Goal: Transaction & Acquisition: Book appointment/travel/reservation

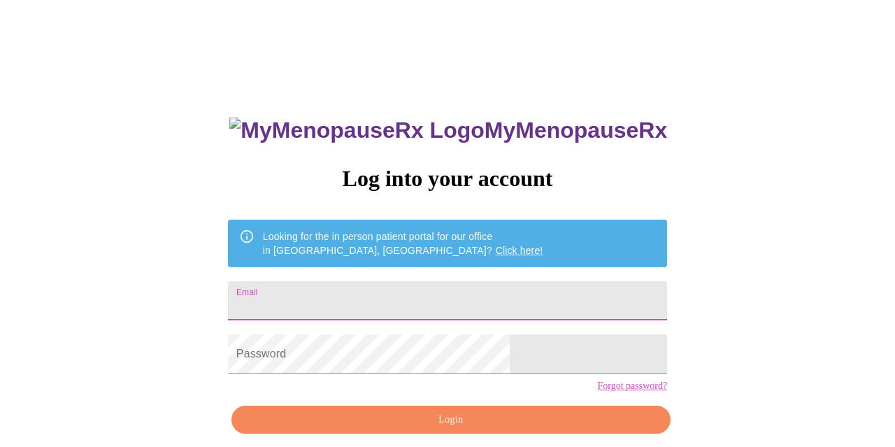
click at [371, 291] on input "Email" at bounding box center [447, 300] width 439 height 39
type input "[EMAIL_ADDRESS][DOMAIN_NAME]"
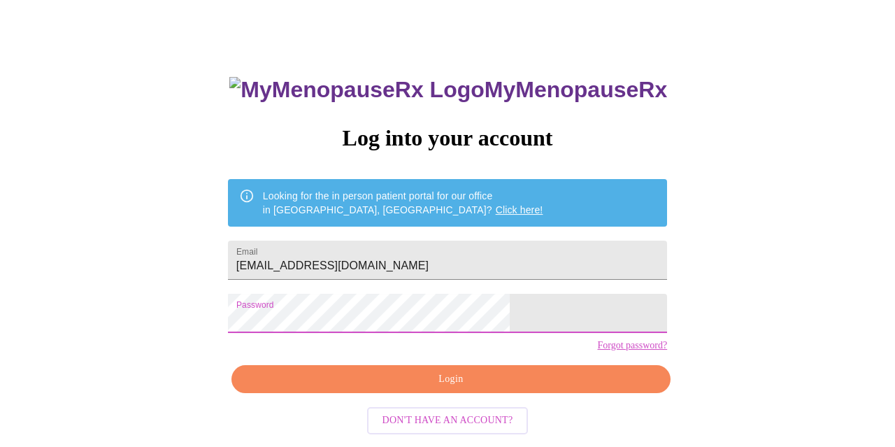
scroll to position [59, 0]
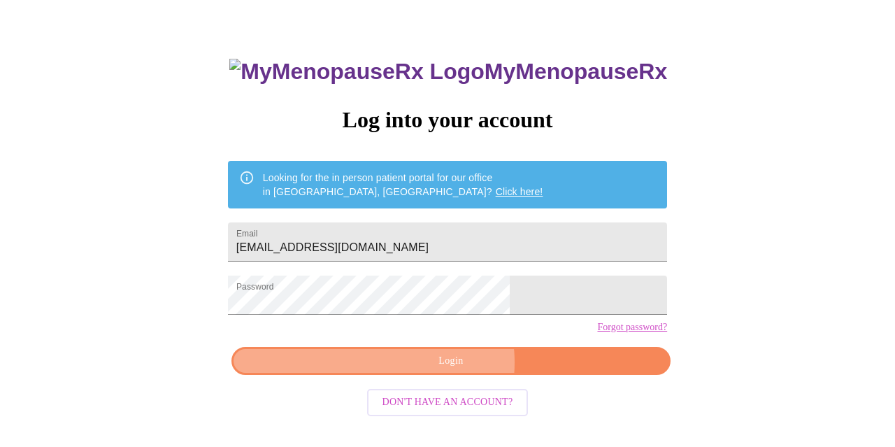
click at [452, 370] on span "Login" at bounding box center [451, 360] width 407 height 17
click at [433, 370] on span "Login" at bounding box center [451, 360] width 407 height 17
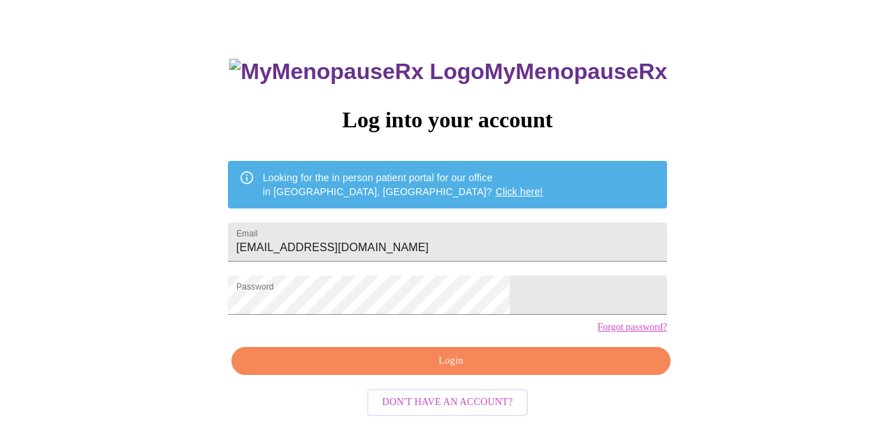
click at [450, 370] on span "Login" at bounding box center [451, 360] width 407 height 17
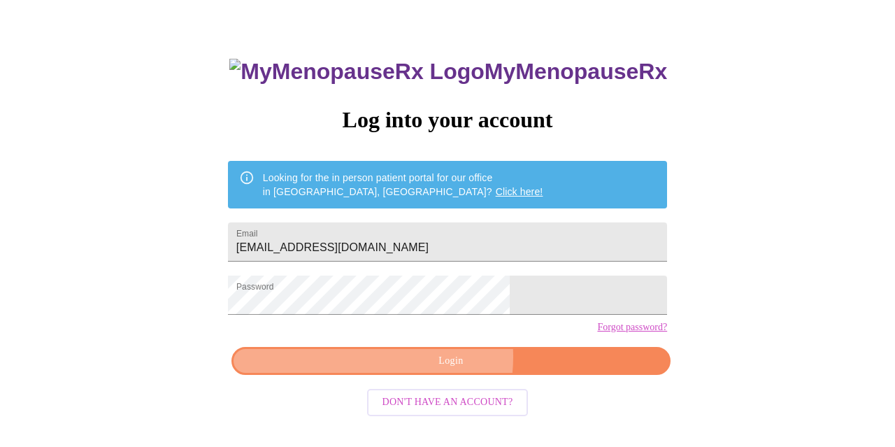
click at [429, 370] on span "Login" at bounding box center [451, 360] width 407 height 17
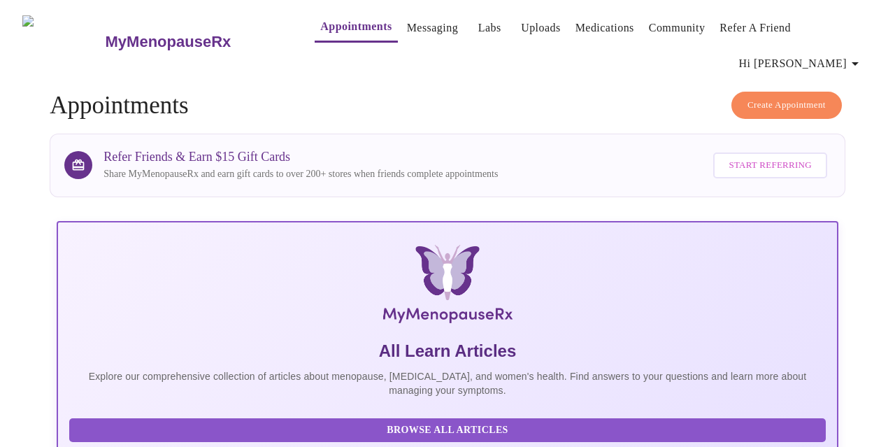
click at [794, 97] on span "Create Appointment" at bounding box center [786, 105] width 78 height 16
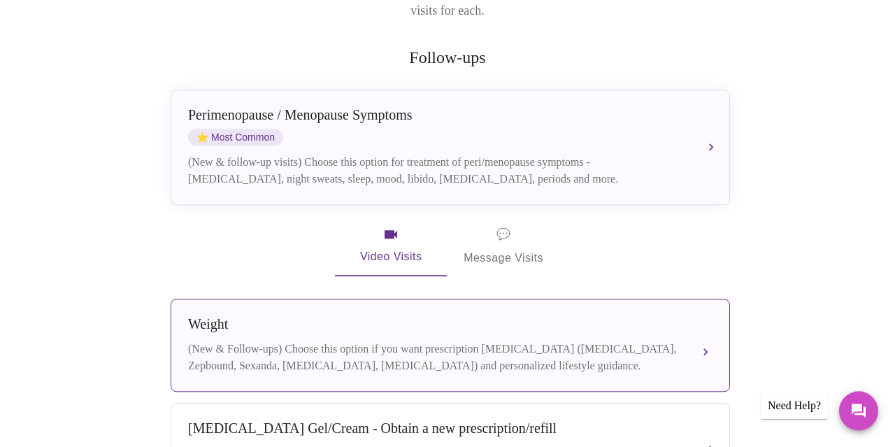
scroll to position [206, 0]
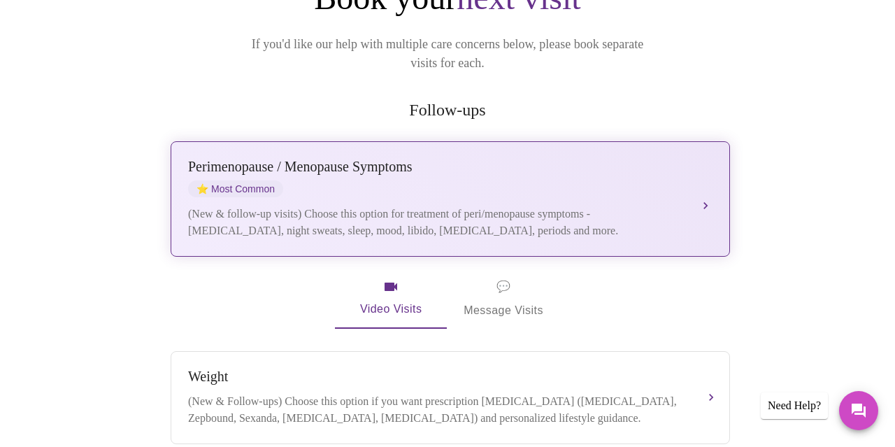
click at [505, 159] on div "[MEDICAL_DATA] / Menopause Symptoms ⭐ Most Common" at bounding box center [436, 178] width 496 height 38
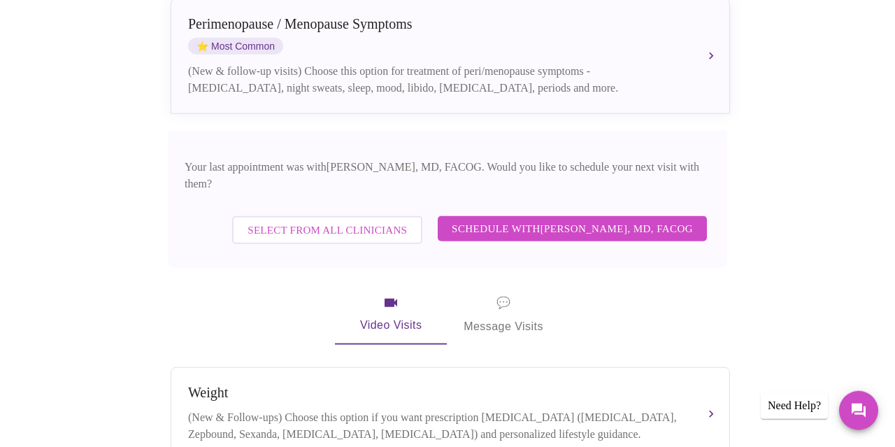
scroll to position [352, 0]
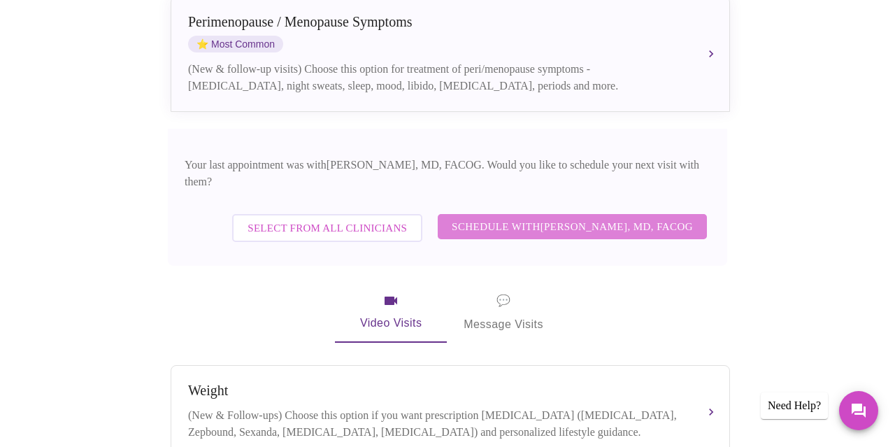
click at [552, 217] on span "Schedule with [PERSON_NAME], MD, FACOG" at bounding box center [572, 226] width 241 height 18
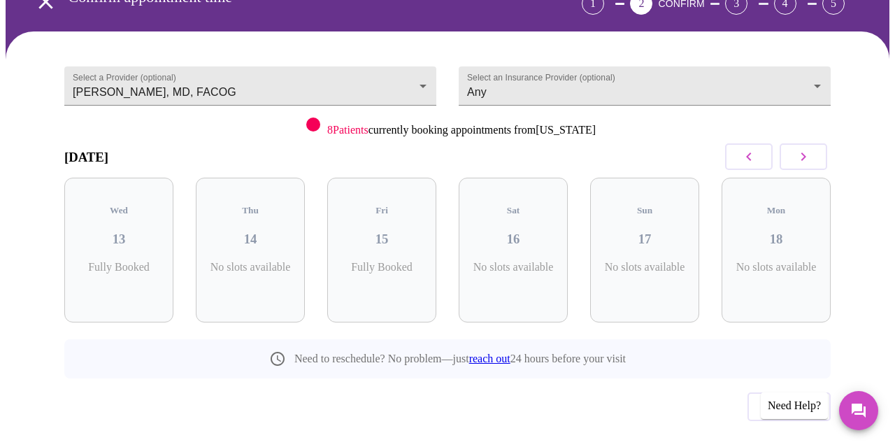
click at [801, 143] on button "button" at bounding box center [804, 156] width 48 height 27
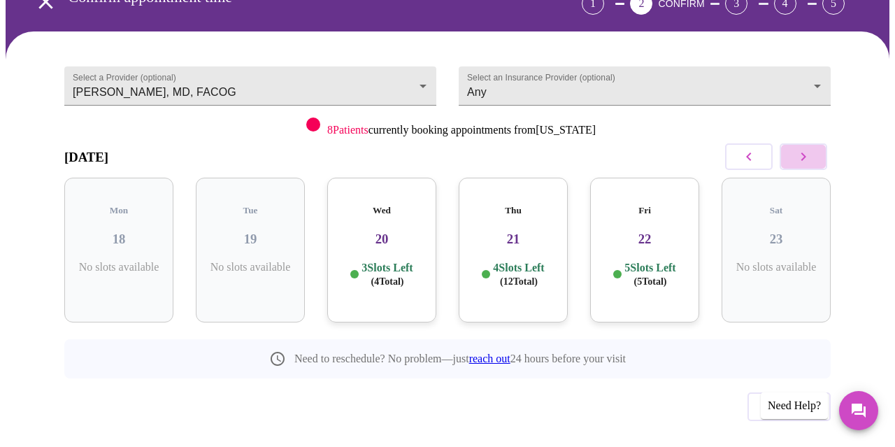
click at [801, 143] on button "button" at bounding box center [804, 156] width 48 height 27
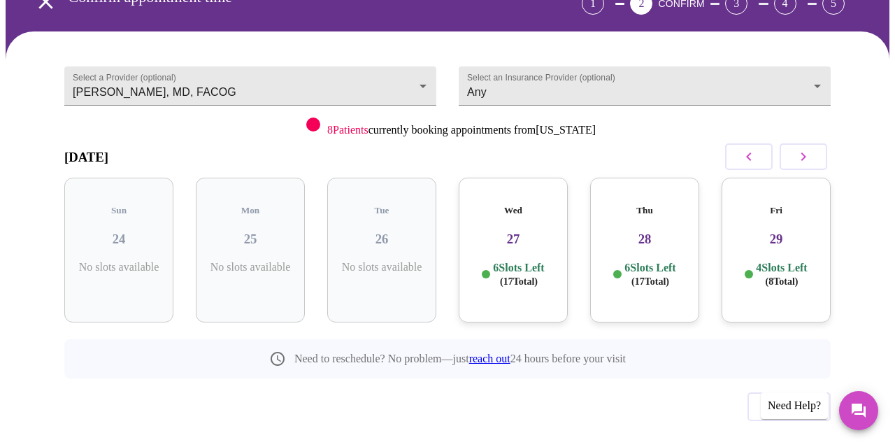
click at [803, 148] on icon "button" at bounding box center [803, 156] width 17 height 17
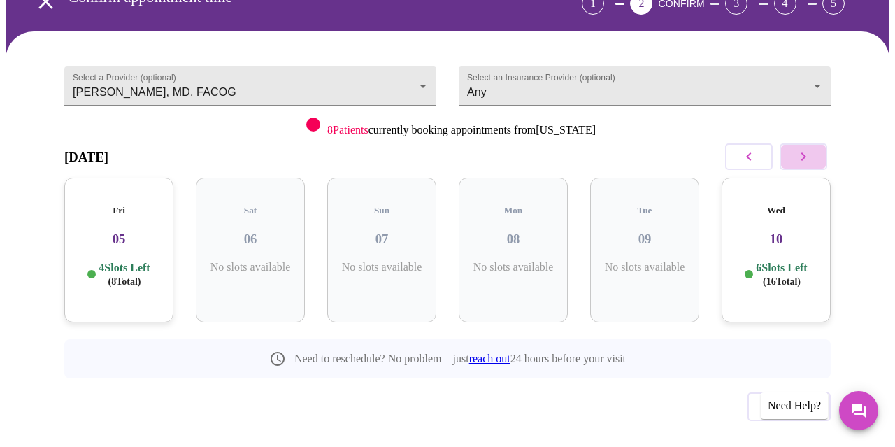
click at [803, 148] on icon "button" at bounding box center [803, 156] width 17 height 17
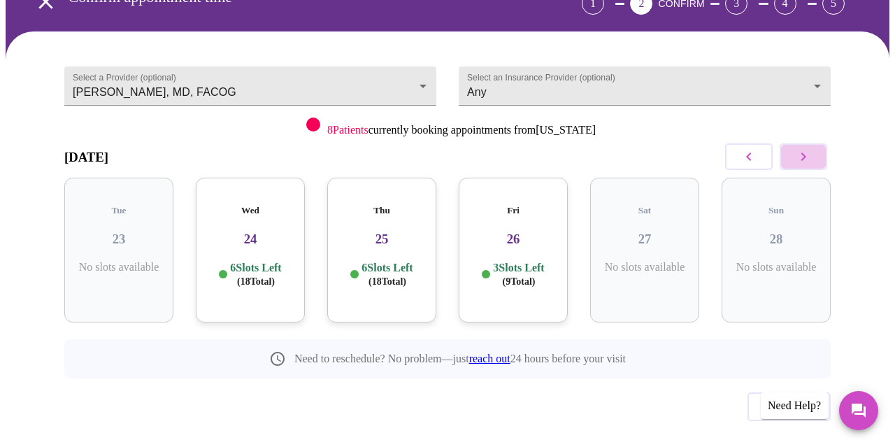
click at [812, 148] on icon "button" at bounding box center [803, 156] width 17 height 17
click at [808, 148] on icon "button" at bounding box center [803, 156] width 17 height 17
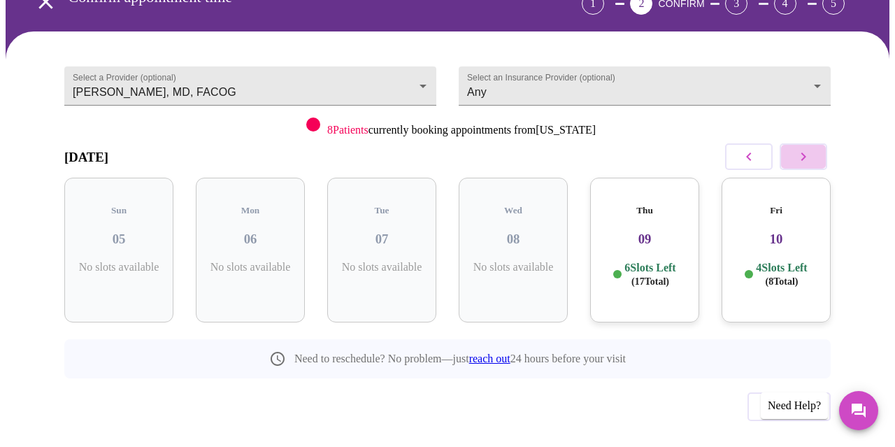
click at [808, 148] on icon "button" at bounding box center [803, 156] width 17 height 17
click at [757, 148] on icon "button" at bounding box center [748, 156] width 17 height 17
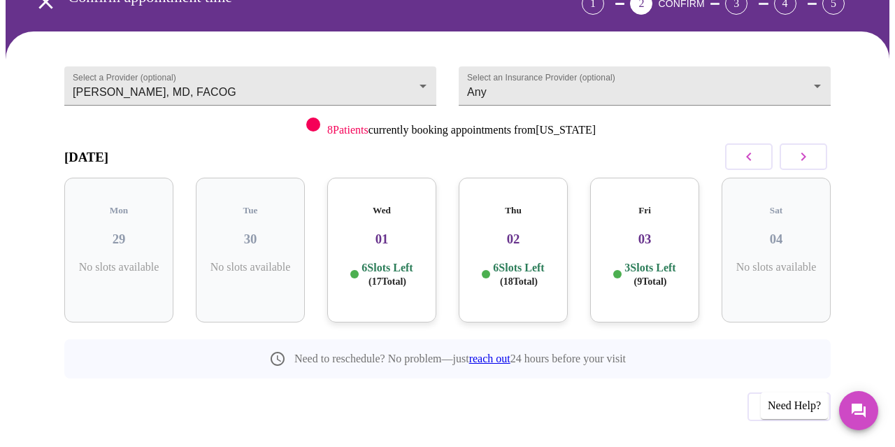
click at [757, 148] on icon "button" at bounding box center [748, 156] width 17 height 17
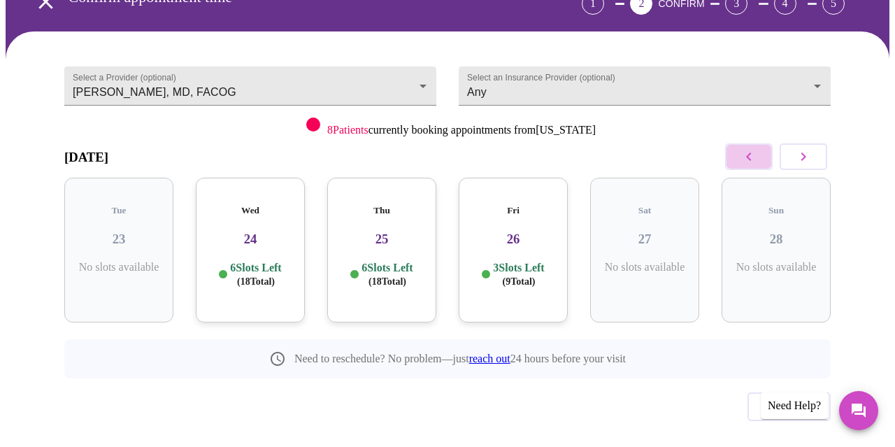
click at [757, 148] on icon "button" at bounding box center [748, 156] width 17 height 17
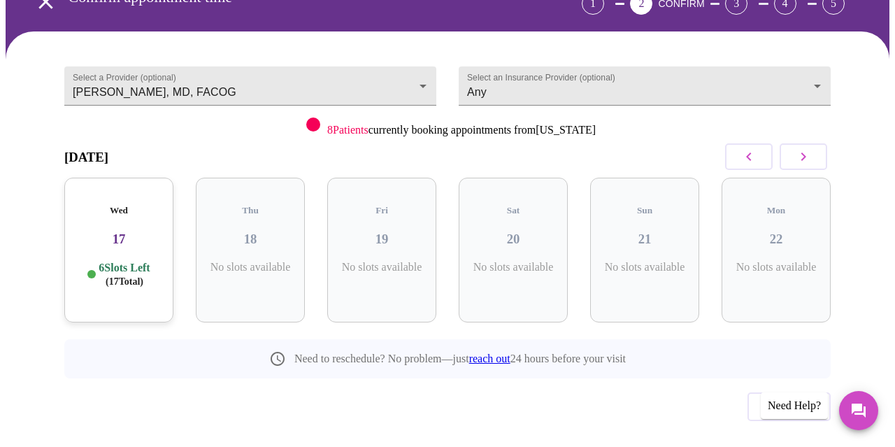
click at [751, 152] on icon "button" at bounding box center [748, 156] width 5 height 8
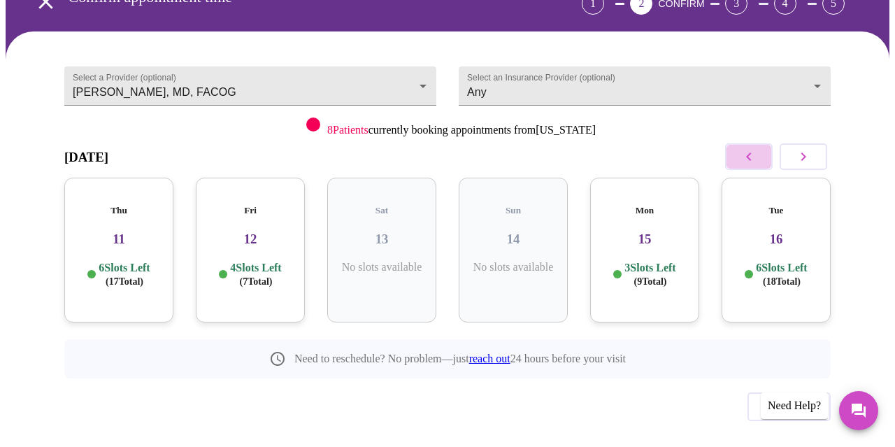
click at [751, 152] on icon "button" at bounding box center [748, 156] width 5 height 8
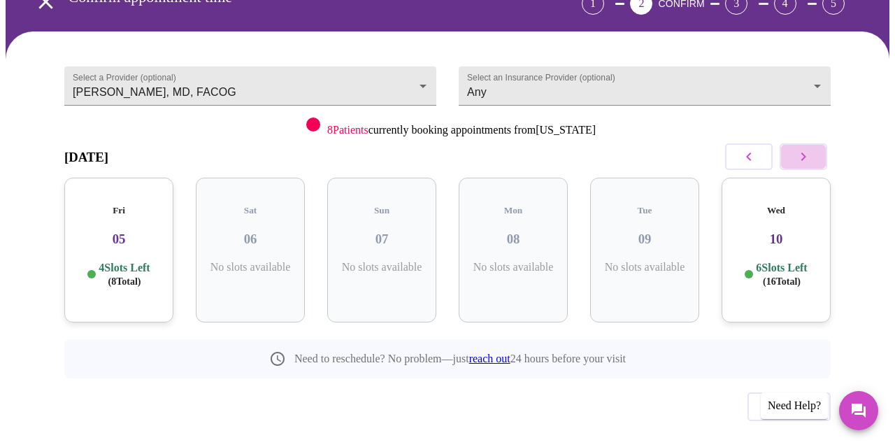
click at [812, 148] on icon "button" at bounding box center [803, 156] width 17 height 17
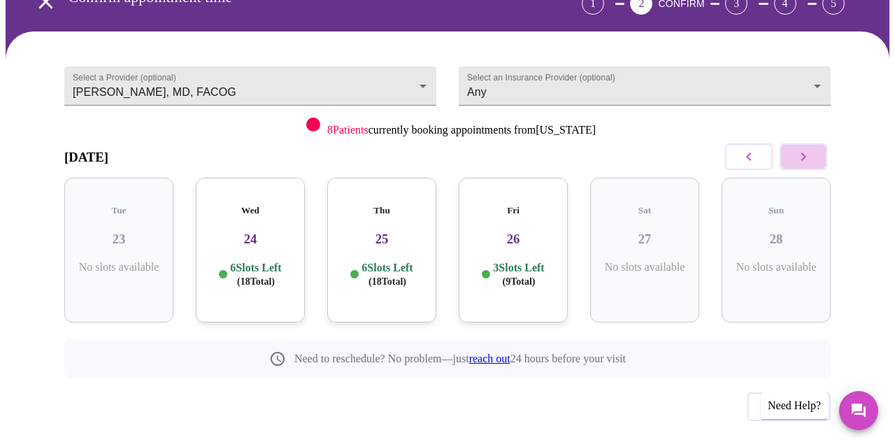
click at [812, 148] on icon "button" at bounding box center [803, 156] width 17 height 17
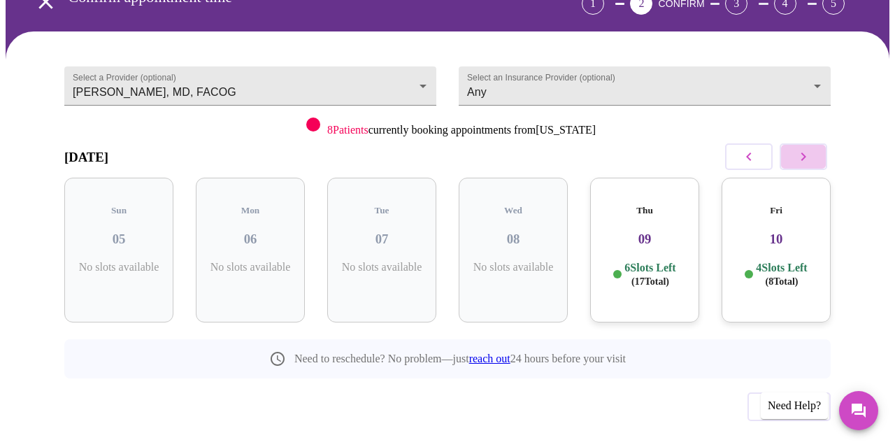
click at [802, 148] on icon "button" at bounding box center [803, 156] width 17 height 17
click at [806, 148] on icon "button" at bounding box center [803, 156] width 17 height 17
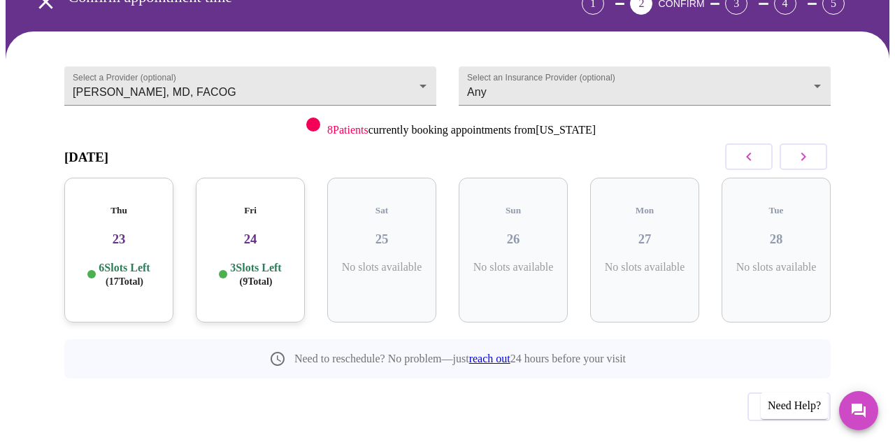
click at [120, 188] on div "Thu 23 6 Slots Left ( 17 Total)" at bounding box center [118, 250] width 109 height 145
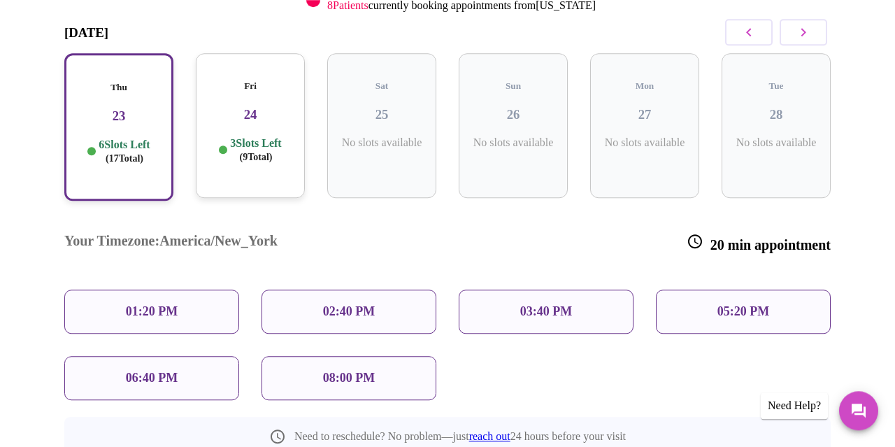
scroll to position [248, 0]
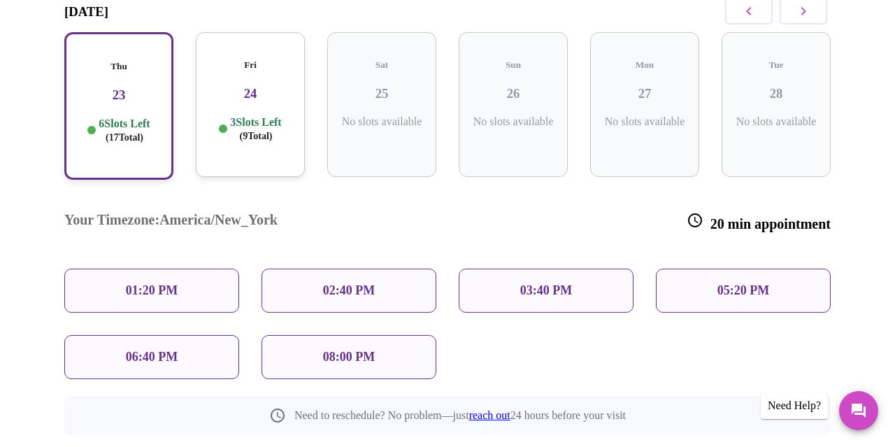
click at [128, 283] on p "01:20 PM" at bounding box center [152, 290] width 52 height 15
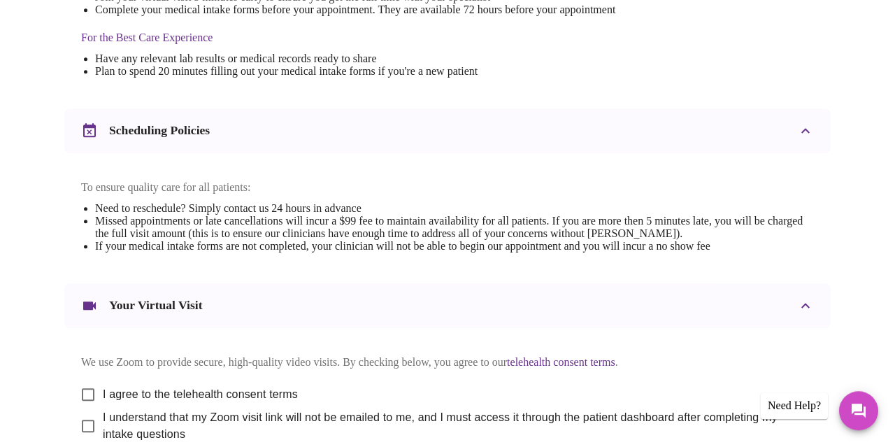
scroll to position [574, 0]
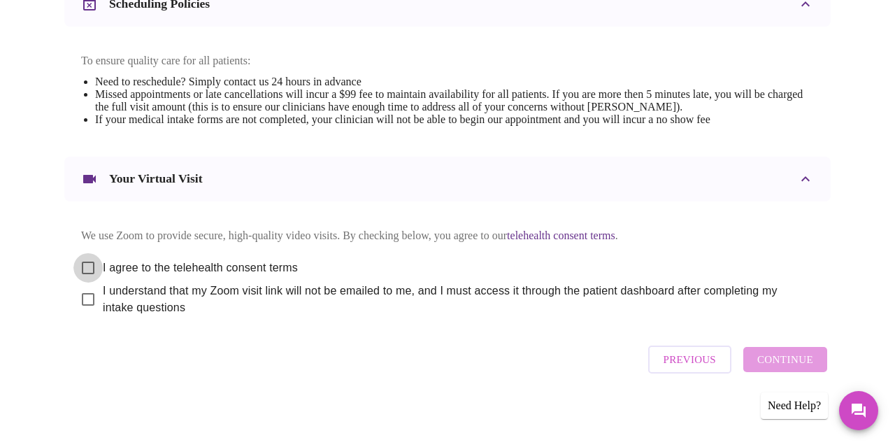
click at [85, 259] on input "I agree to the telehealth consent terms" at bounding box center [87, 267] width 29 height 29
checkbox input "true"
click at [86, 299] on input "I understand that my Zoom visit link will not be emailed to me, and I must acce…" at bounding box center [87, 299] width 29 height 29
checkbox input "true"
click at [784, 365] on span "Continue" at bounding box center [785, 359] width 56 height 18
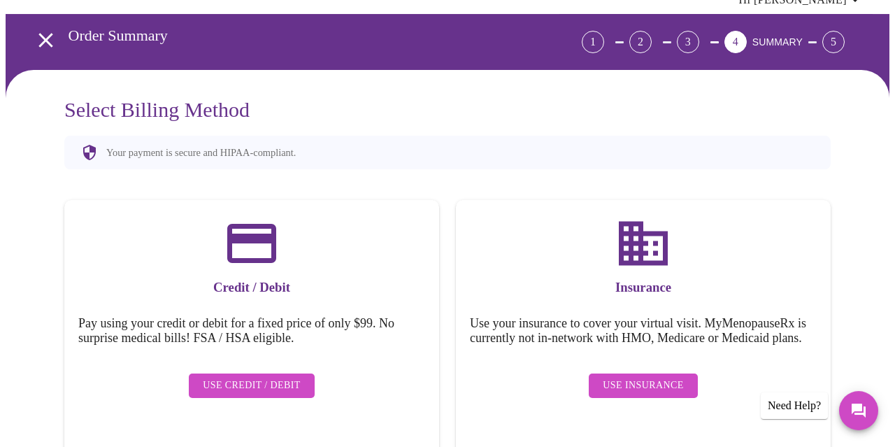
scroll to position [148, 0]
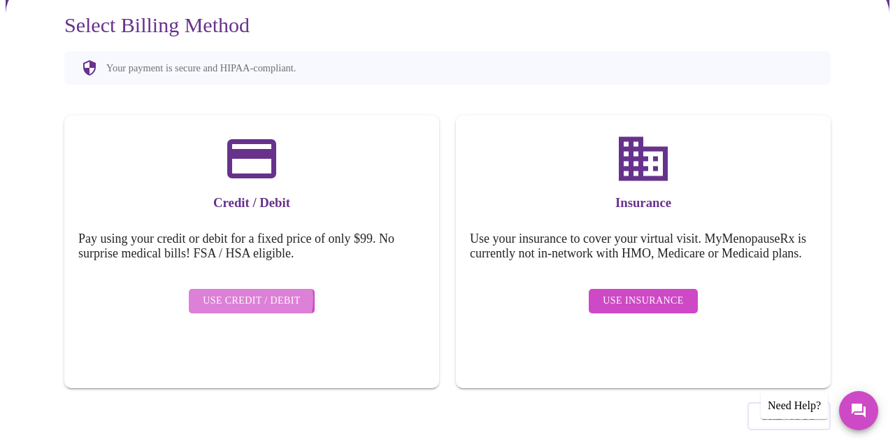
click at [240, 292] on span "Use Credit / Debit" at bounding box center [252, 300] width 98 height 17
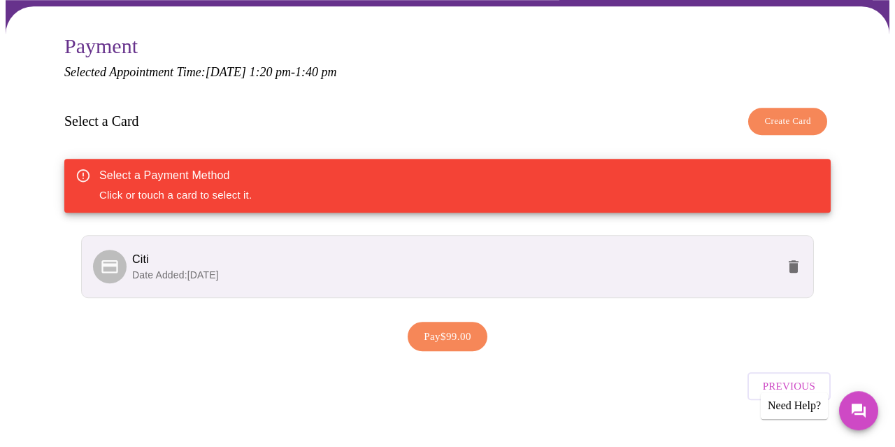
scroll to position [127, 0]
click at [195, 269] on span "Date Added: [DATE]" at bounding box center [175, 274] width 87 height 11
click at [102, 259] on icon at bounding box center [109, 265] width 16 height 13
click at [446, 327] on span "Pay $99.00" at bounding box center [448, 336] width 48 height 18
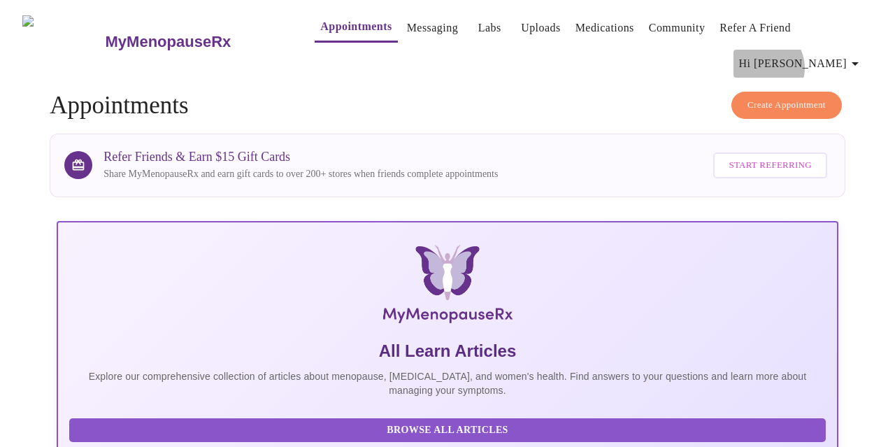
click at [836, 54] on span "Hi [PERSON_NAME]" at bounding box center [801, 64] width 124 height 20
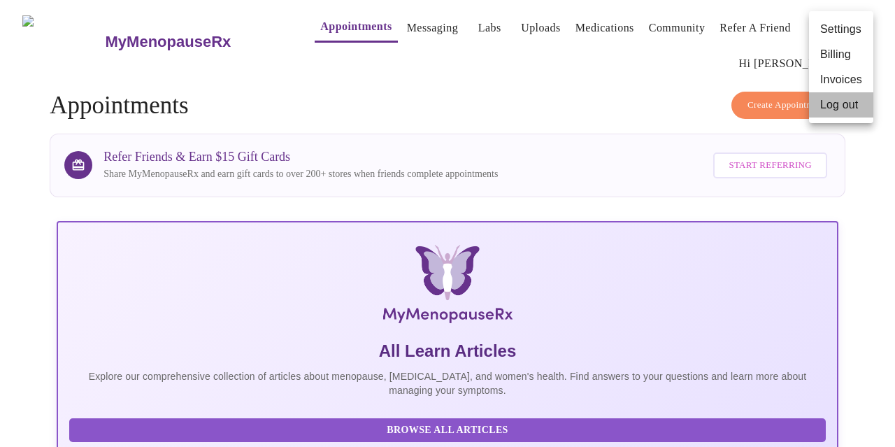
click at [850, 107] on li "Log out" at bounding box center [841, 104] width 64 height 25
